Goal: Transaction & Acquisition: Purchase product/service

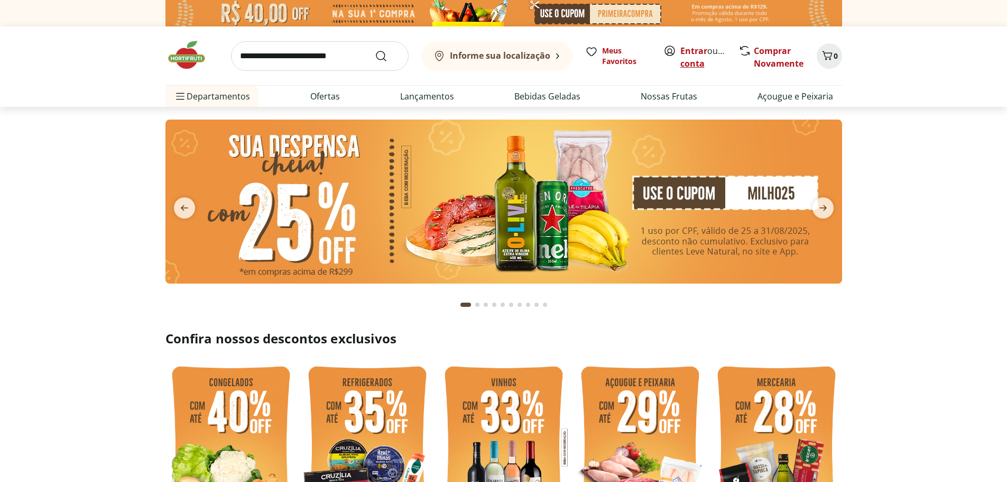
click at [697, 65] on link "Criar conta" at bounding box center [709, 57] width 58 height 24
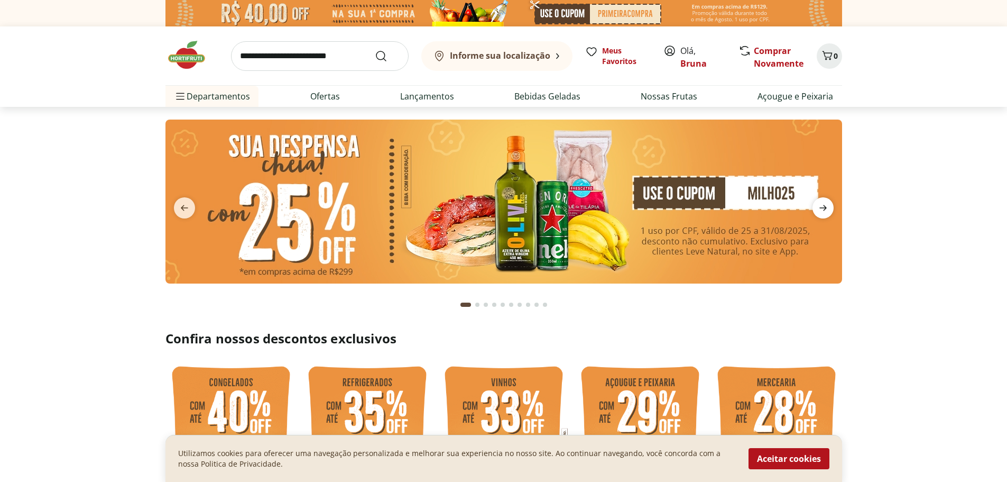
click at [829, 203] on icon "next" at bounding box center [823, 207] width 13 height 13
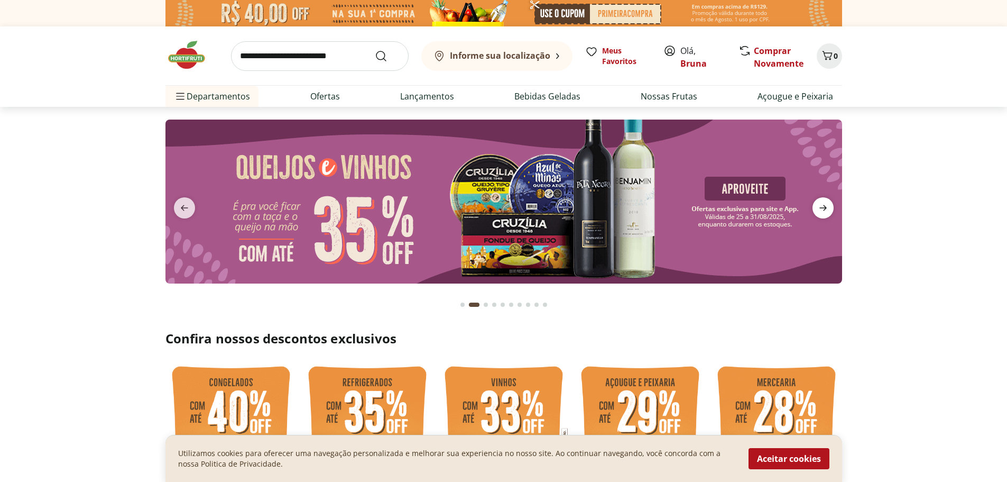
click at [829, 203] on icon "next" at bounding box center [823, 207] width 13 height 13
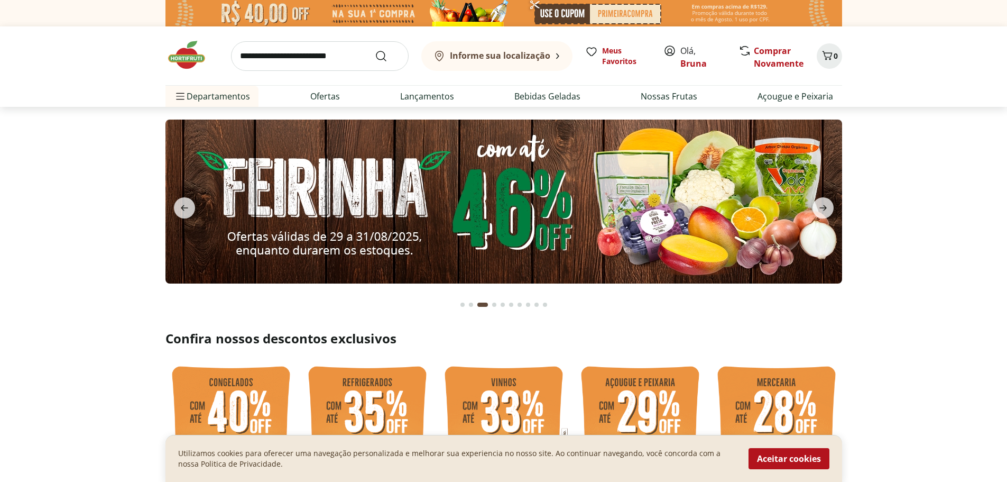
click at [508, 195] on img at bounding box center [503, 201] width 677 height 164
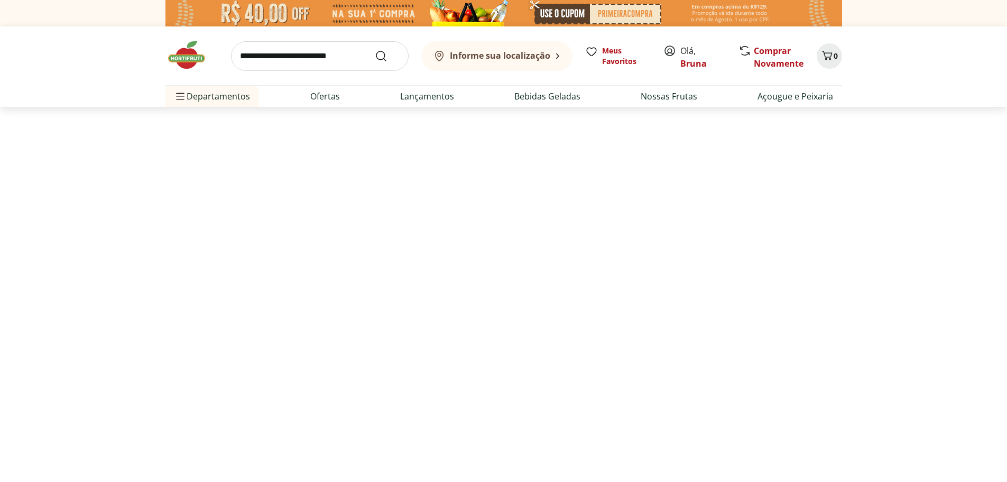
select select "**********"
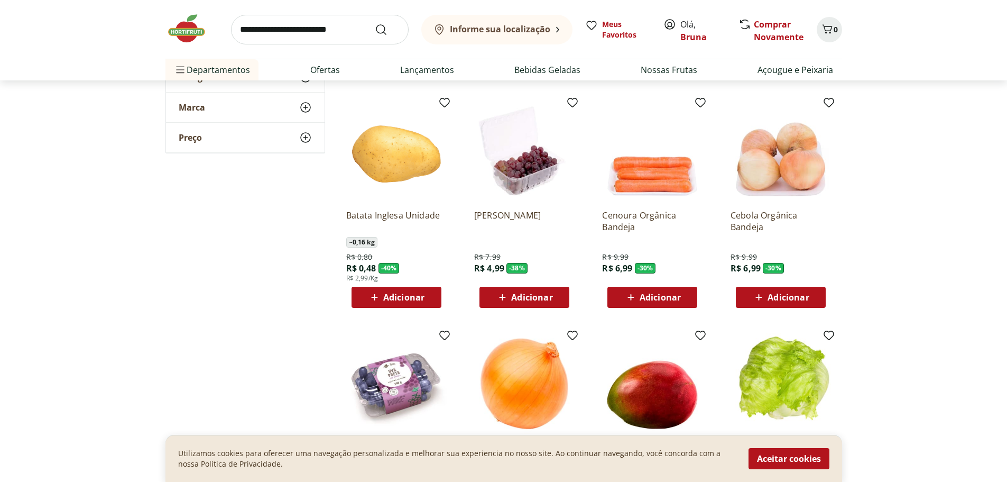
scroll to position [529, 0]
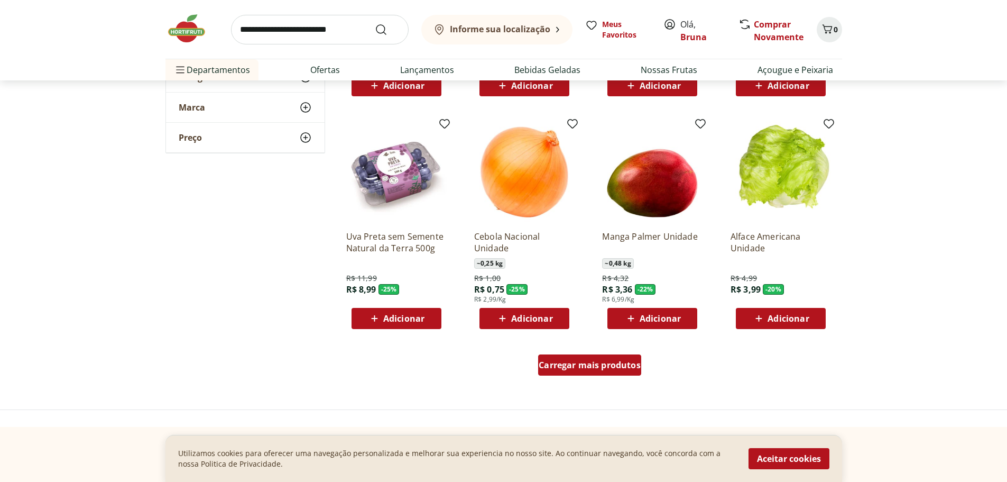
click at [573, 362] on span "Carregar mais produtos" at bounding box center [590, 364] width 102 height 8
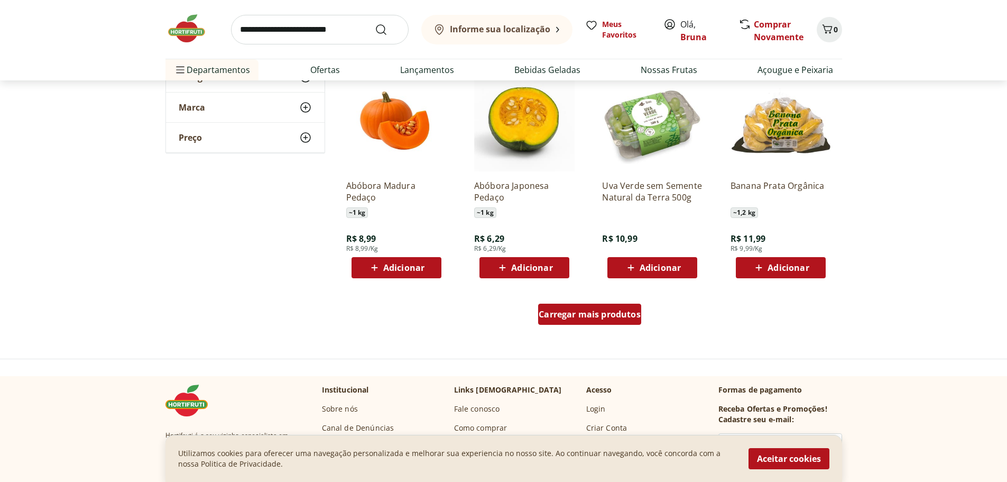
click at [607, 313] on span "Carregar mais produtos" at bounding box center [590, 314] width 102 height 8
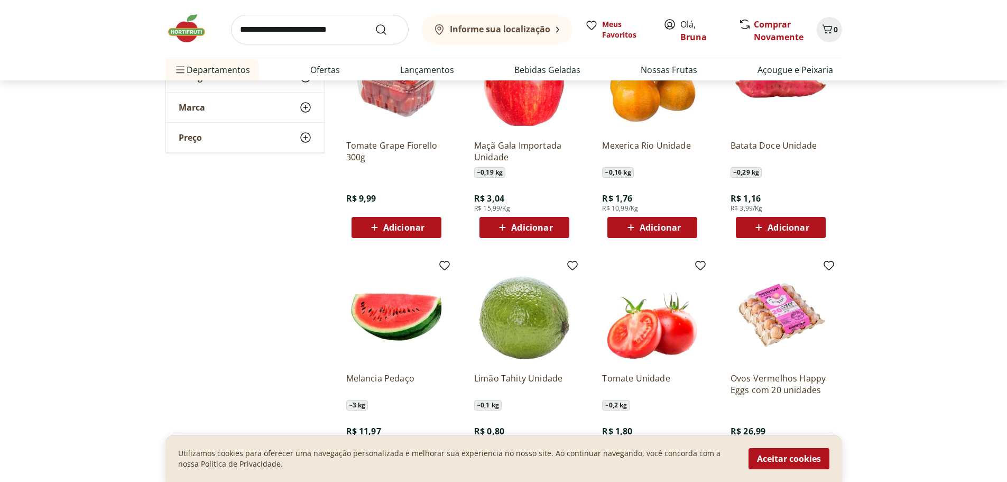
scroll to position [1850, 0]
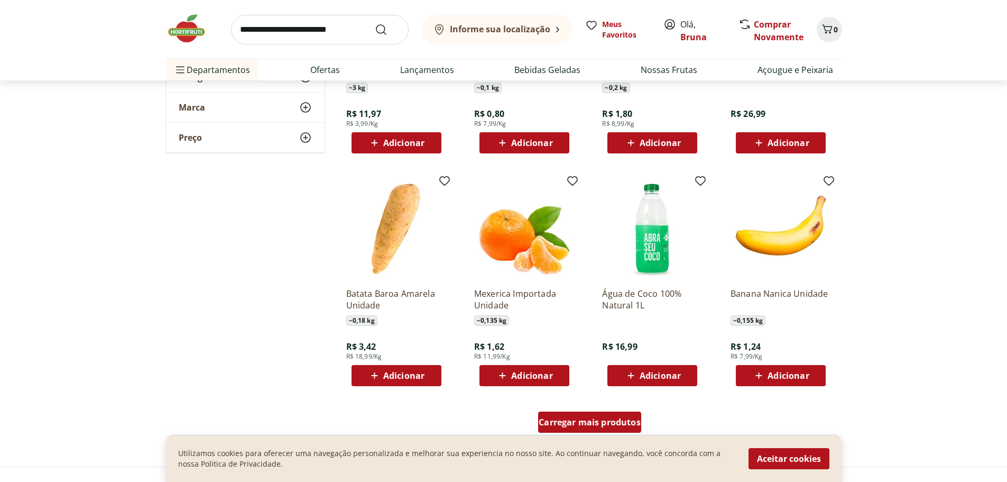
click at [631, 413] on div "Carregar mais produtos" at bounding box center [589, 421] width 103 height 21
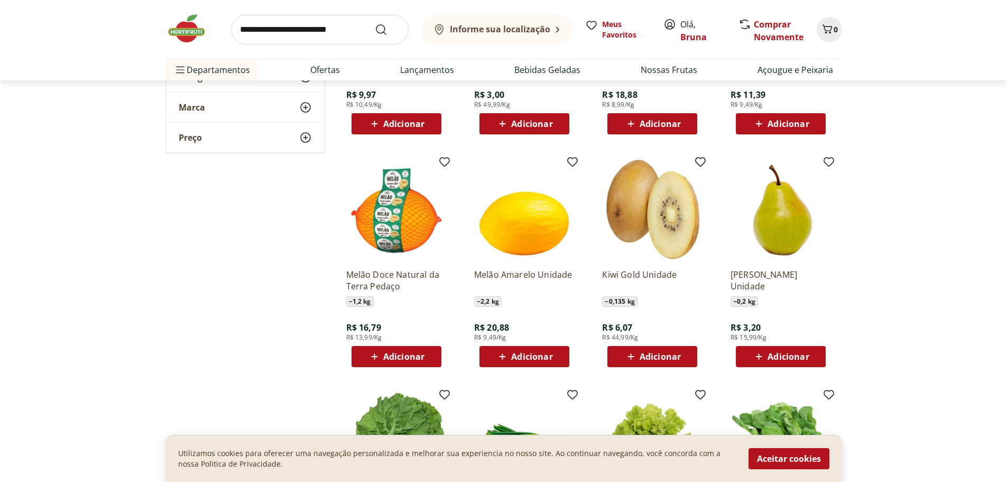
scroll to position [2590, 0]
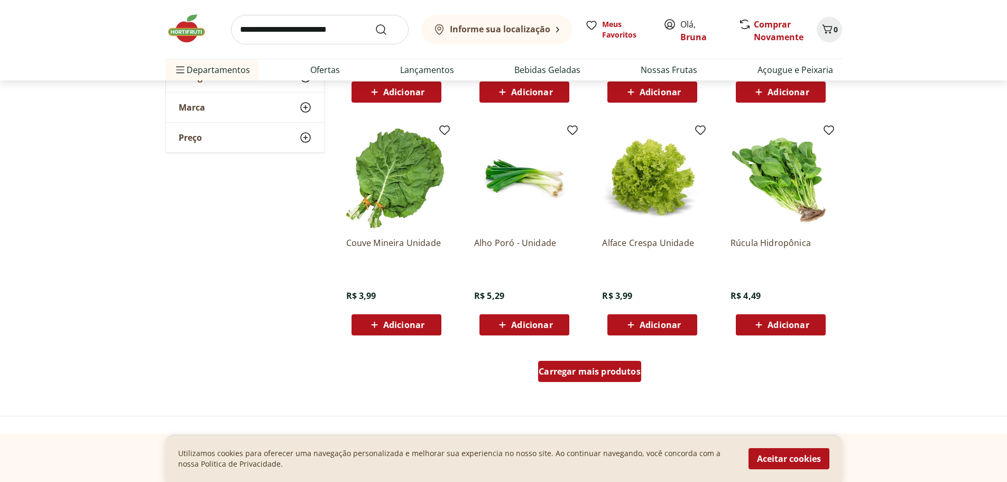
click at [567, 370] on span "Carregar mais produtos" at bounding box center [590, 371] width 102 height 8
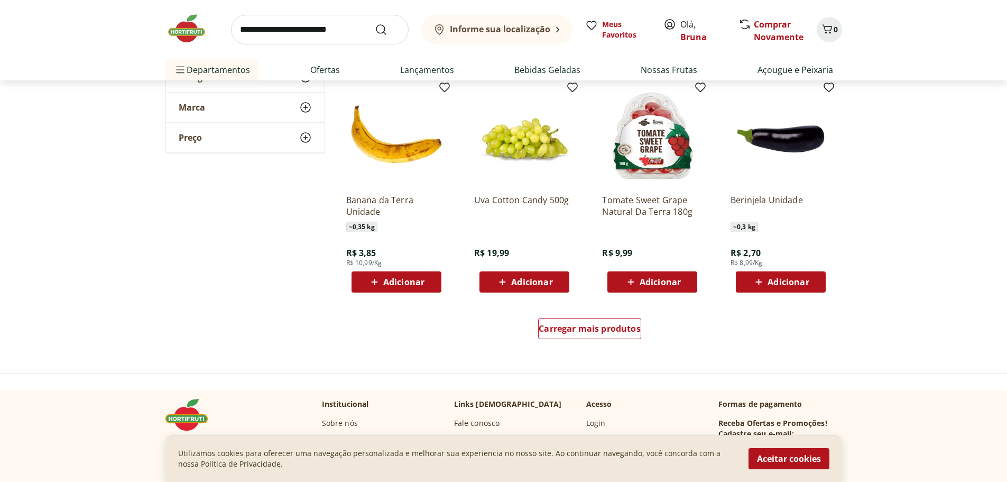
scroll to position [3330, 0]
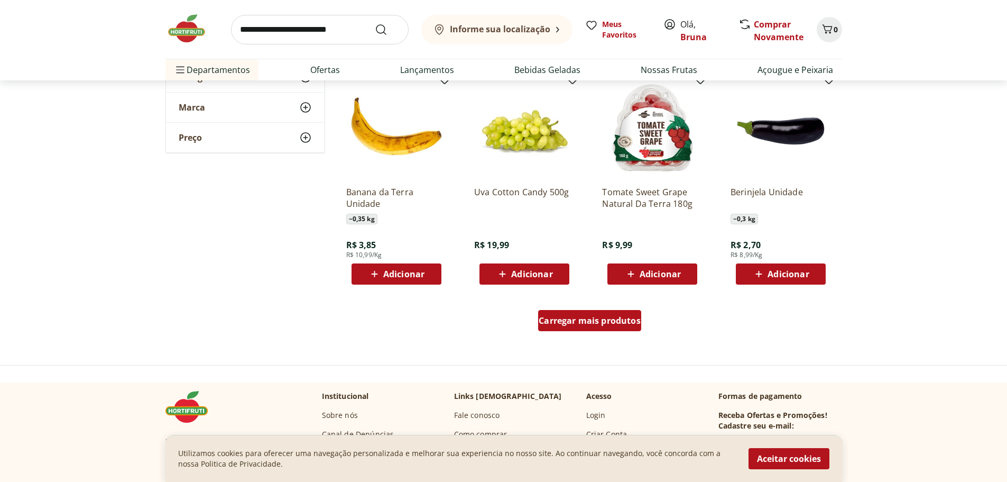
click at [594, 321] on span "Carregar mais produtos" at bounding box center [590, 320] width 102 height 8
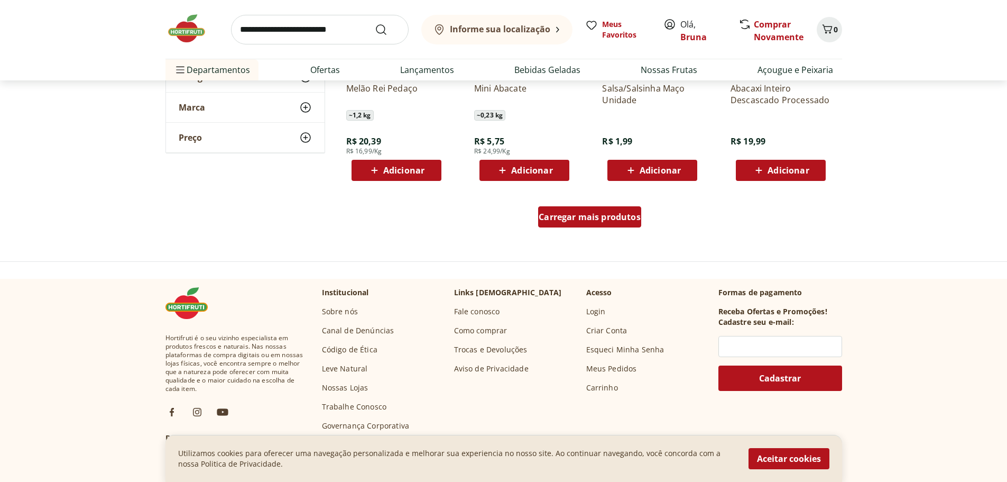
click at [607, 220] on span "Carregar mais produtos" at bounding box center [590, 216] width 102 height 8
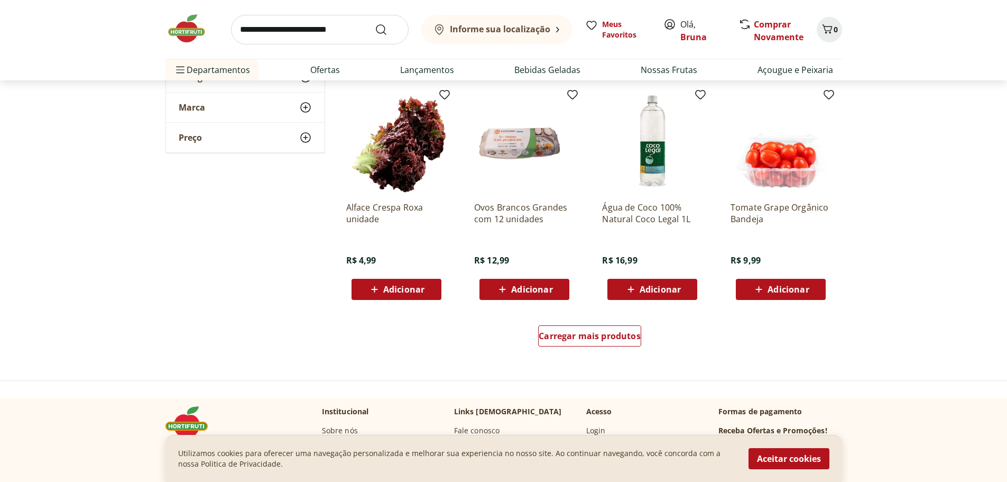
scroll to position [4863, 0]
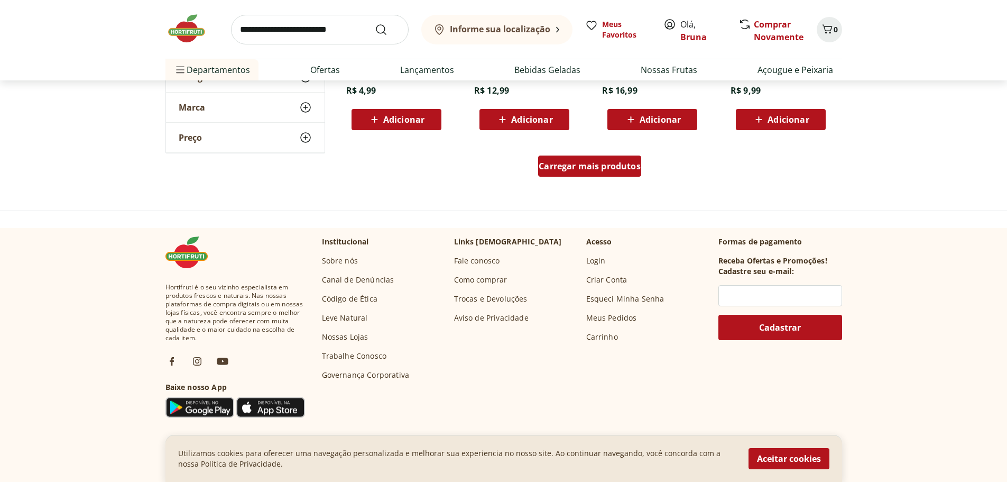
click at [599, 170] on span "Carregar mais produtos" at bounding box center [590, 166] width 102 height 8
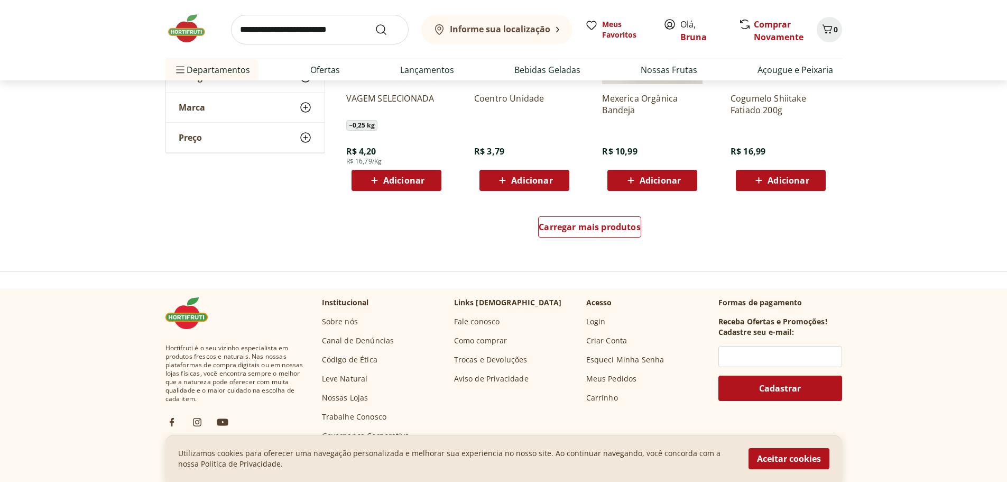
scroll to position [5497, 0]
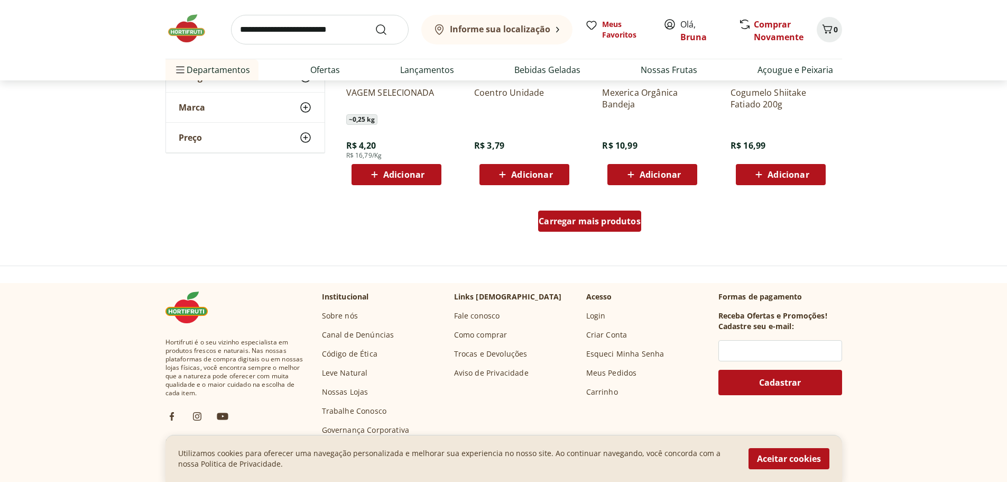
click at [596, 217] on span "Carregar mais produtos" at bounding box center [590, 221] width 102 height 8
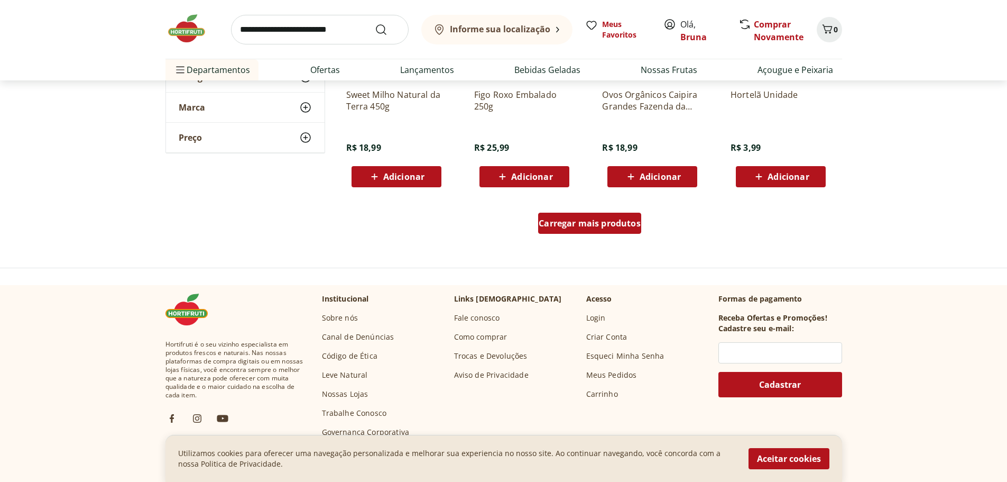
click at [604, 232] on div "Carregar mais produtos" at bounding box center [589, 222] width 103 height 21
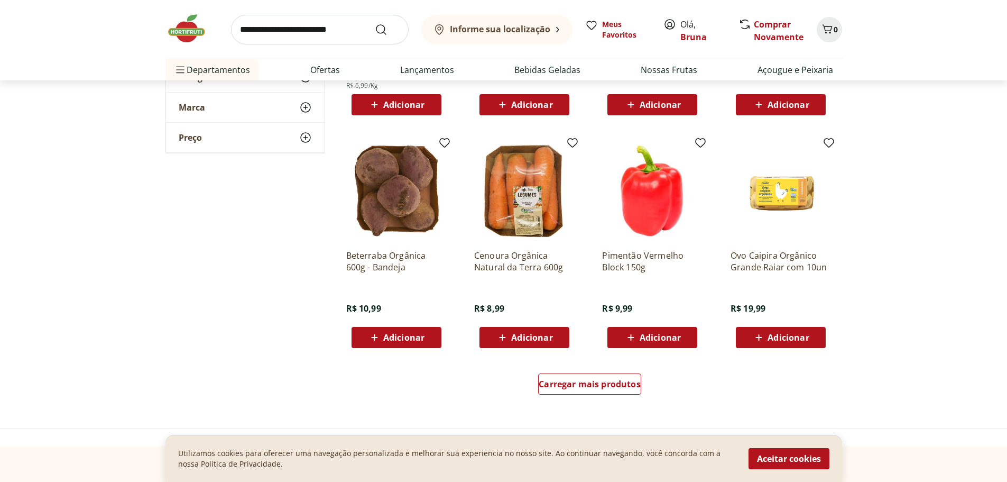
scroll to position [6818, 0]
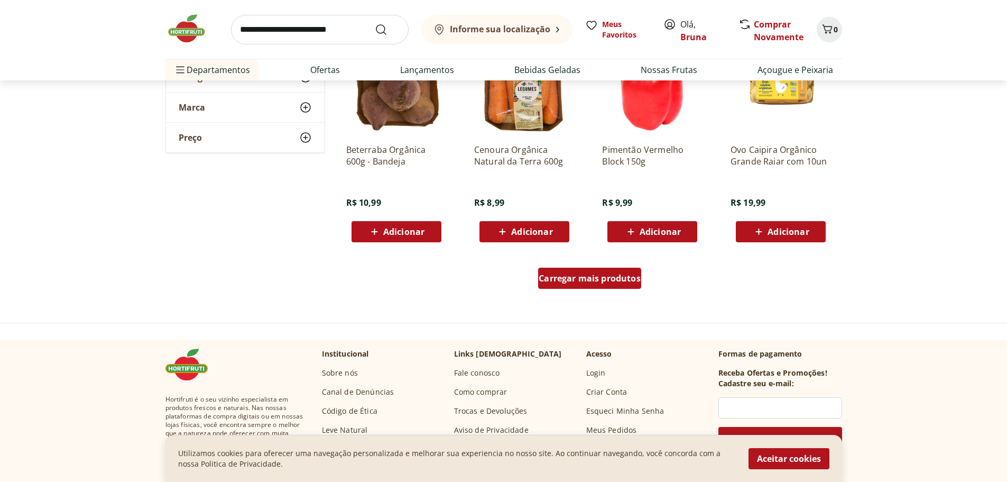
click at [602, 291] on link "Carregar mais produtos" at bounding box center [589, 279] width 103 height 25
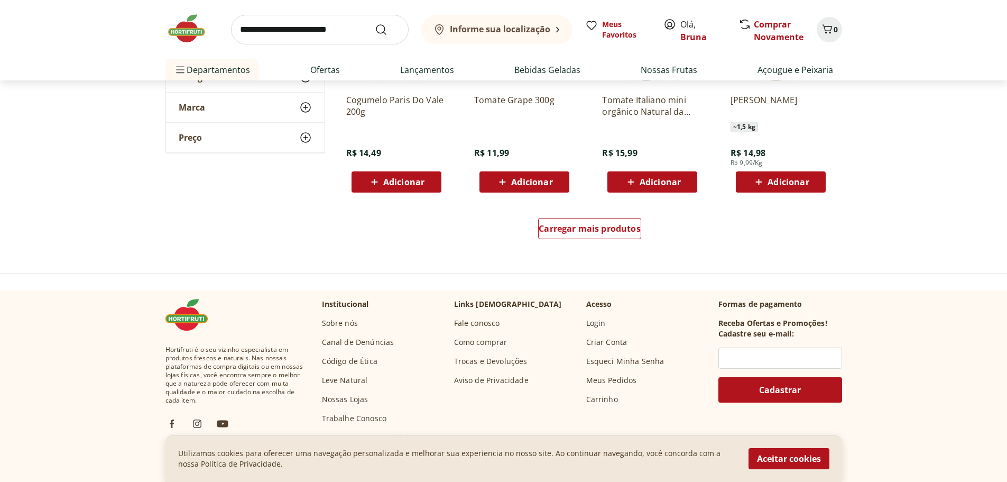
scroll to position [7558, 0]
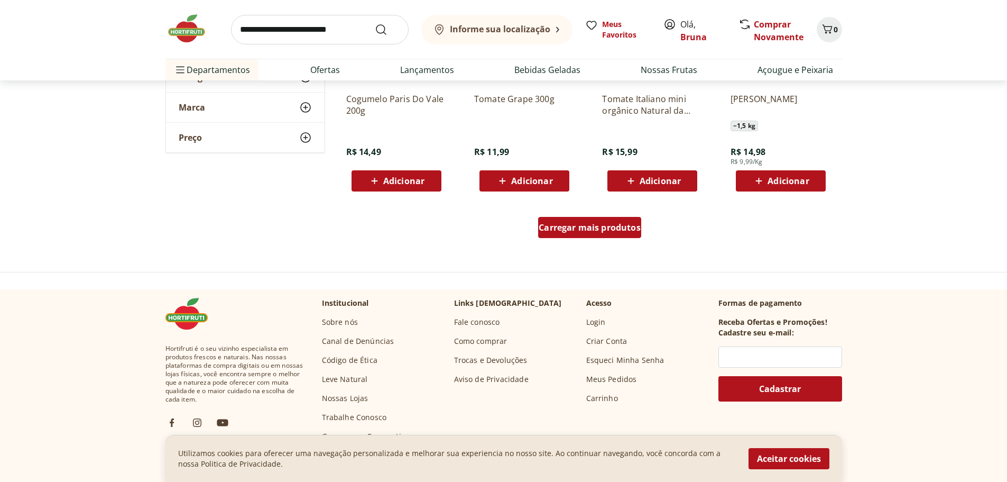
click at [603, 232] on span "Carregar mais produtos" at bounding box center [590, 227] width 102 height 8
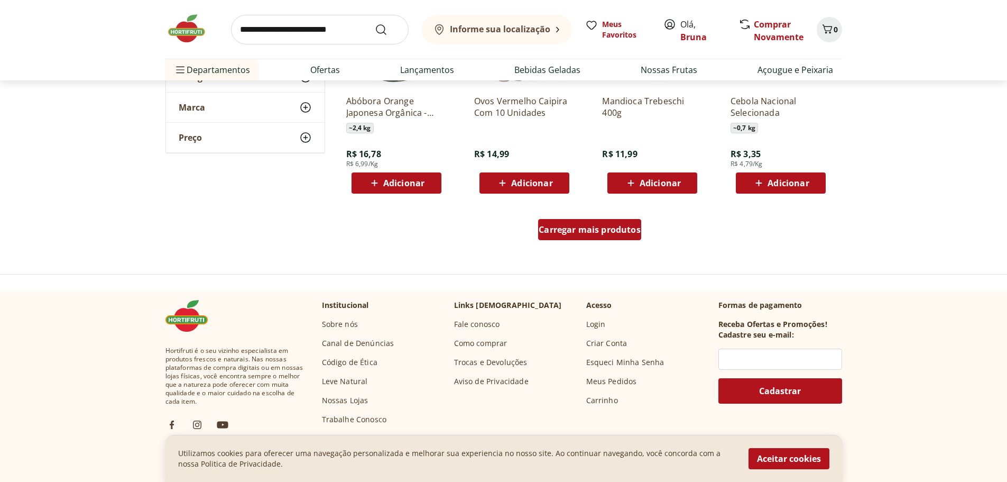
click at [606, 237] on div "Carregar mais produtos" at bounding box center [589, 229] width 103 height 21
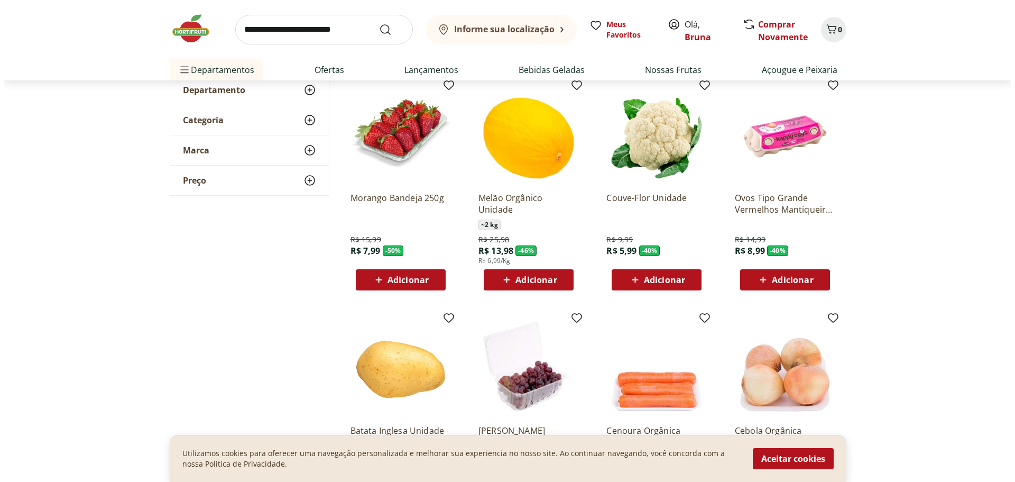
scroll to position [91, 0]
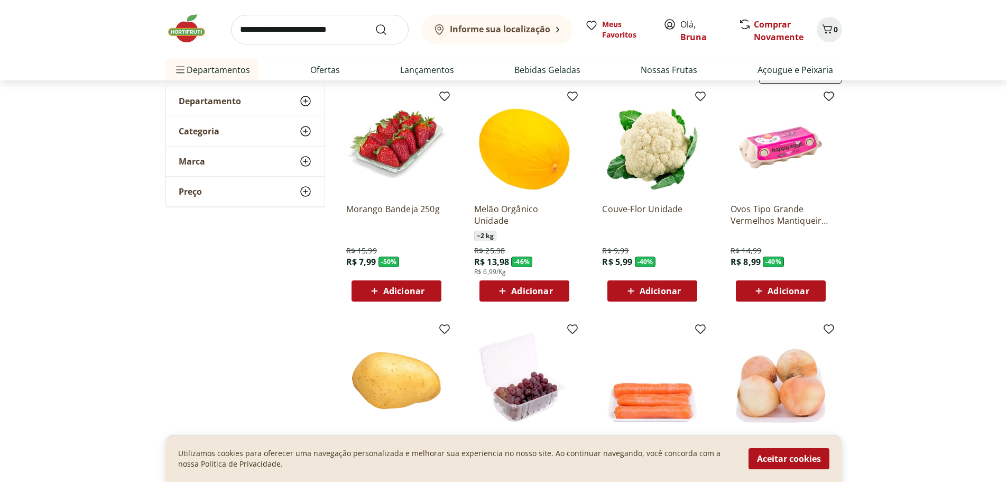
click at [411, 289] on span "Adicionar" at bounding box center [403, 290] width 41 height 8
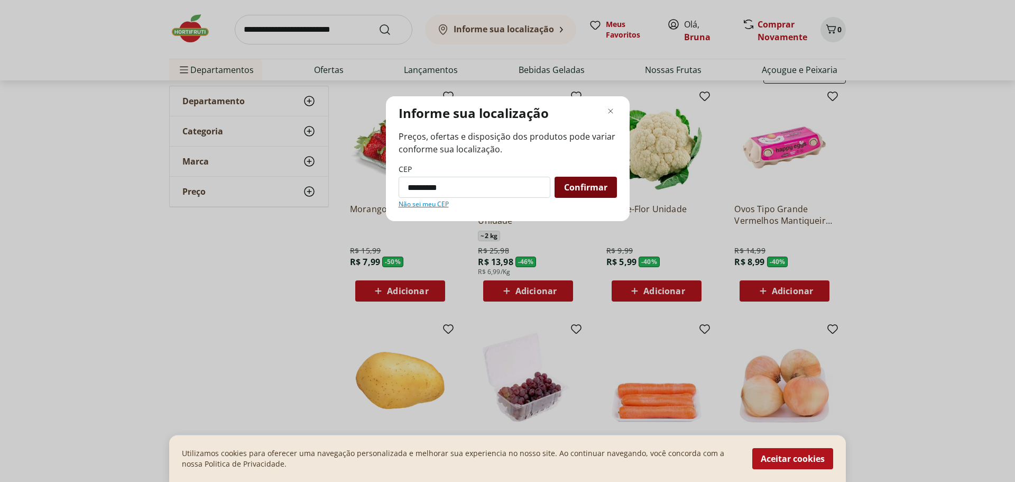
type input "*********"
click at [589, 191] on span "Confirmar" at bounding box center [585, 187] width 43 height 8
